Goal: Navigation & Orientation: Find specific page/section

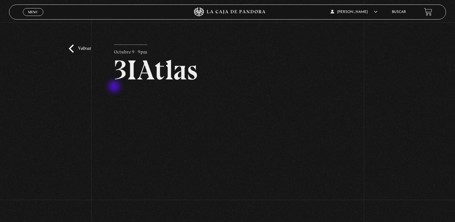
scroll to position [30, 0]
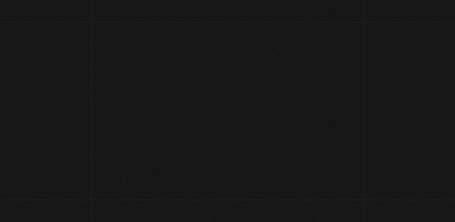
scroll to position [30, 0]
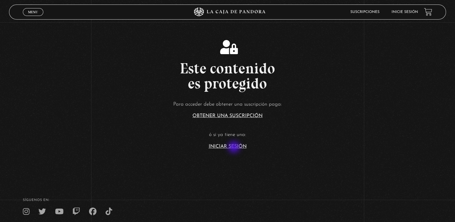
click at [234, 148] on link "Iniciar Sesión" at bounding box center [228, 146] width 38 height 5
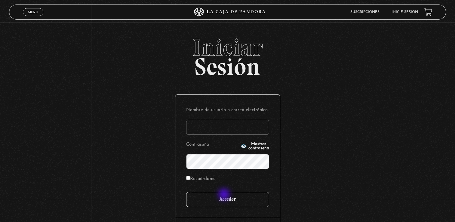
type input "machoporras43@gmail.com"
click at [225, 195] on input "Acceder" at bounding box center [227, 199] width 83 height 15
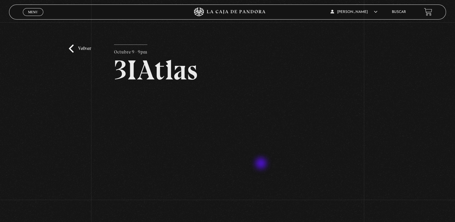
scroll to position [30, 0]
